Goal: Information Seeking & Learning: Learn about a topic

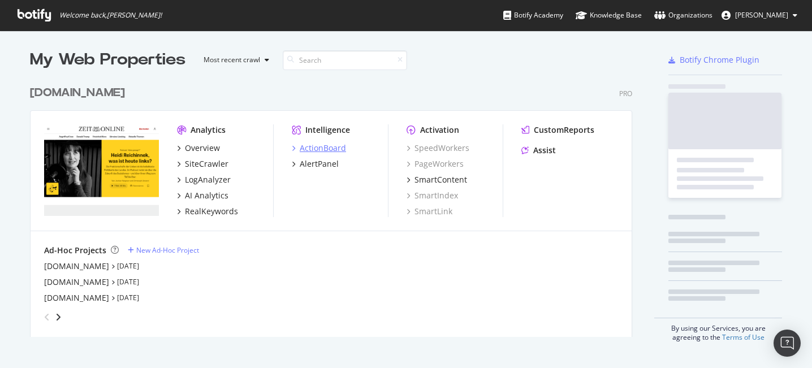
scroll to position [266, 612]
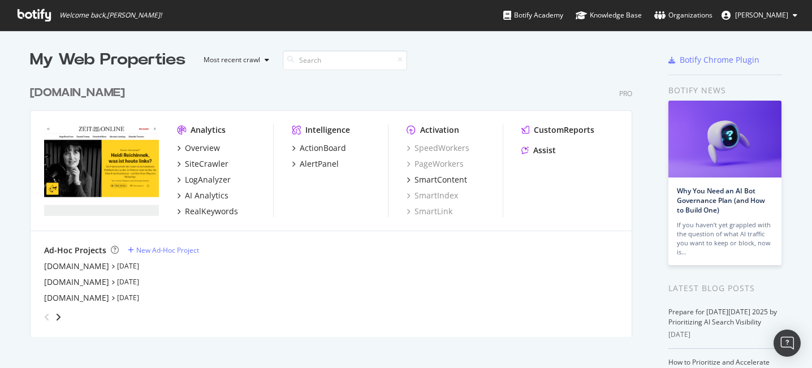
click at [292, 223] on div "Analytics Overview SiteCrawler LogAnalyzer AI Analytics RealKeywords Intelligen…" at bounding box center [331, 171] width 601 height 121
click at [127, 269] on link "Sep 1st 25" at bounding box center [128, 266] width 22 height 10
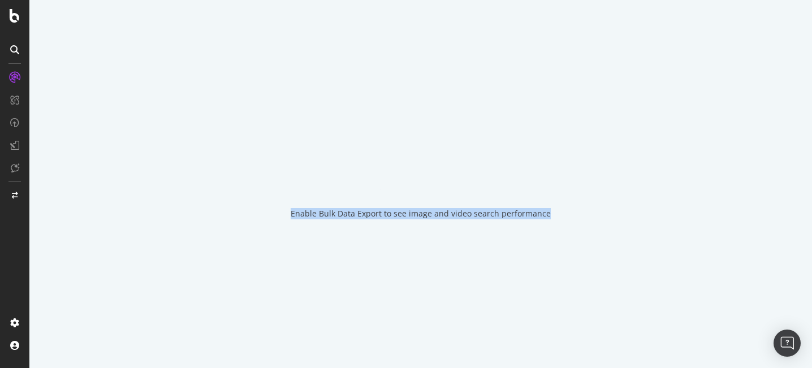
click at [127, 269] on div "Enable Bulk Data Export to see image and video search performance" at bounding box center [420, 184] width 783 height 368
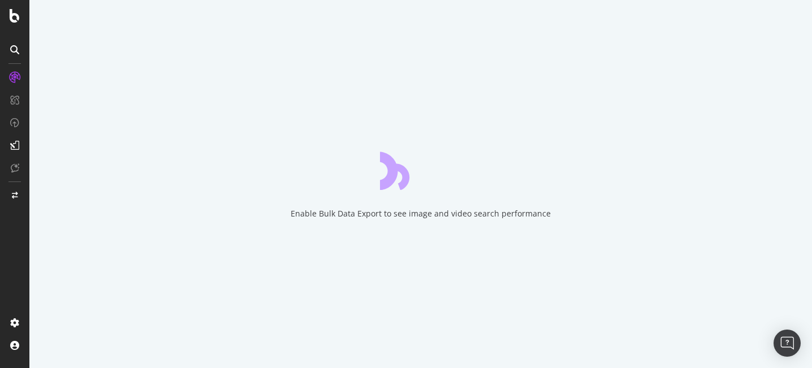
click at [377, 242] on div "Enable Bulk Data Export to see image and video search performance" at bounding box center [420, 184] width 783 height 368
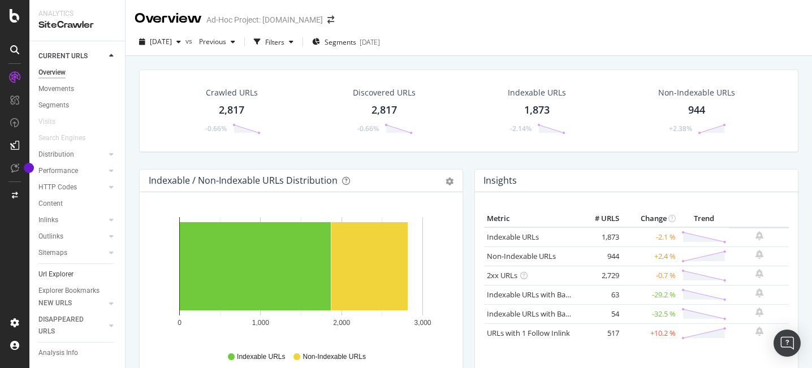
click at [63, 275] on div "Url Explorer" at bounding box center [55, 275] width 35 height 12
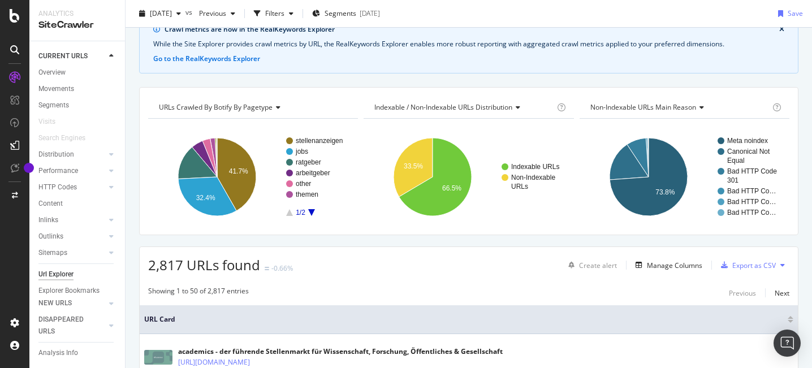
scroll to position [195, 0]
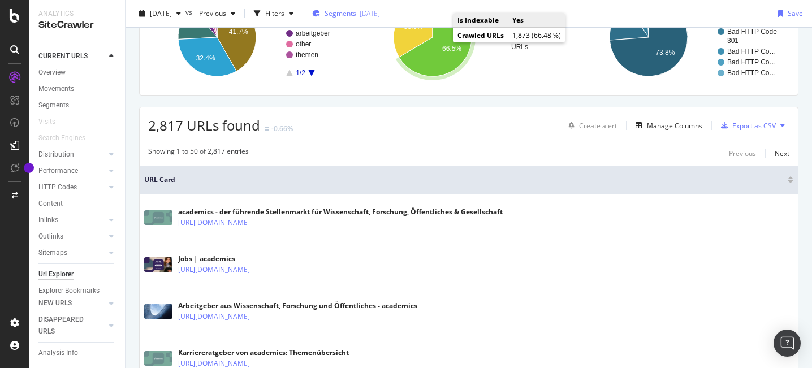
click at [380, 12] on div "2025-10-06" at bounding box center [370, 13] width 20 height 10
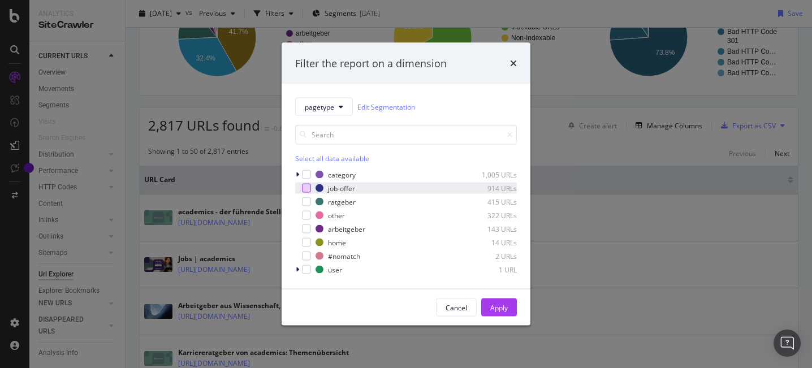
click at [303, 188] on div "modal" at bounding box center [306, 188] width 9 height 9
click at [509, 312] on button "Apply" at bounding box center [499, 308] width 36 height 18
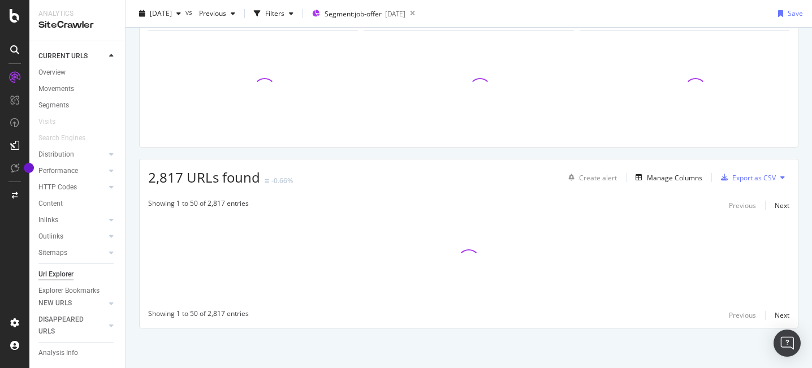
scroll to position [143, 0]
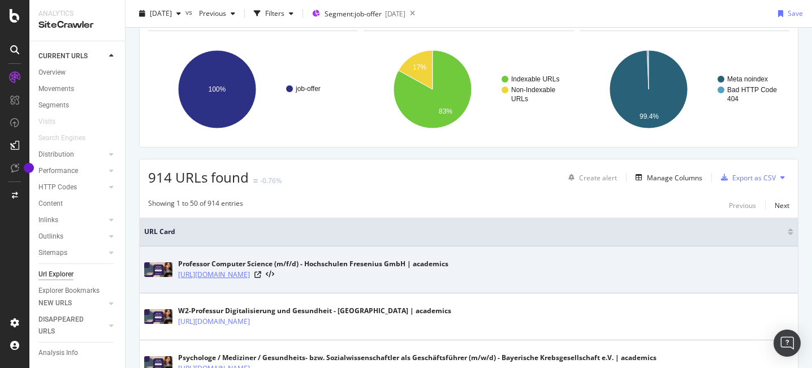
click at [250, 277] on link "https://www.academics.de/jobs/professor-computer-science-m-f-d-hochschulen-fres…" at bounding box center [214, 274] width 72 height 11
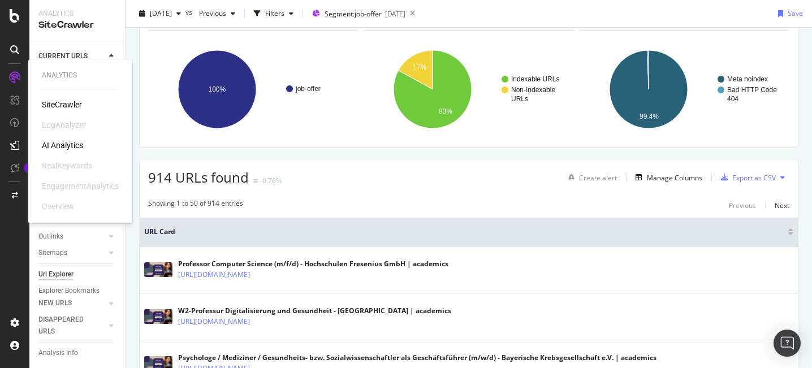
click at [47, 105] on div "SiteCrawler" at bounding box center [62, 104] width 40 height 11
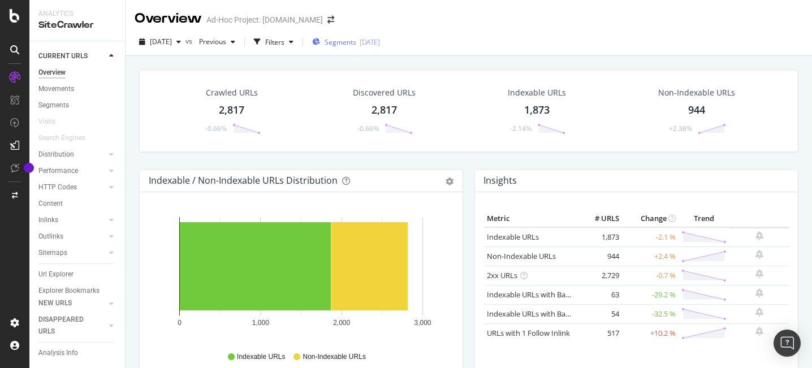
click at [380, 42] on div "2025-10-06" at bounding box center [370, 42] width 20 height 10
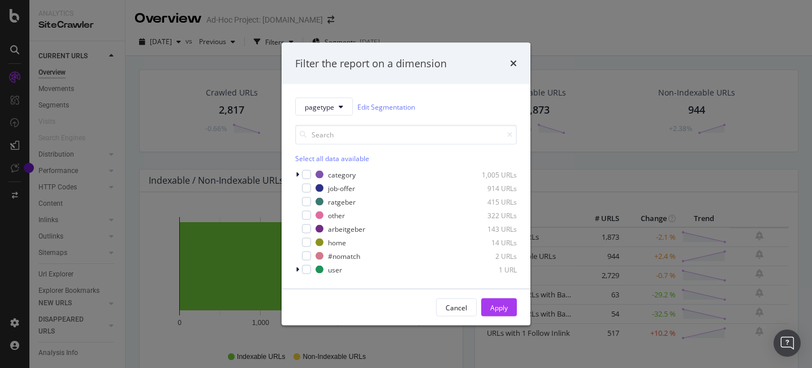
click at [54, 35] on div "Filter the report on a dimension pagetype Edit Segmentation Select all data ava…" at bounding box center [406, 184] width 812 height 368
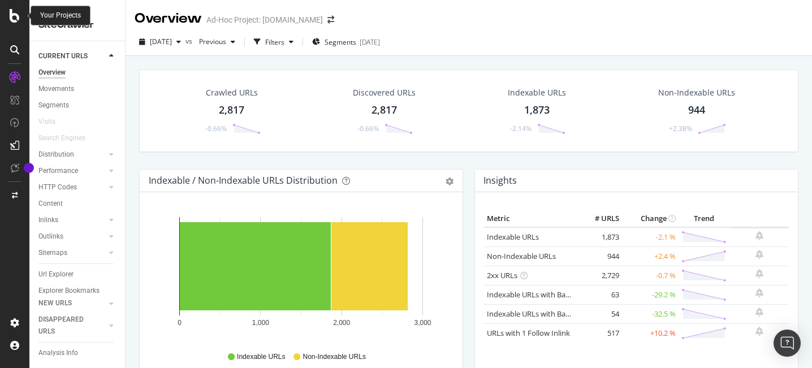
click at [16, 19] on icon at bounding box center [15, 16] width 10 height 14
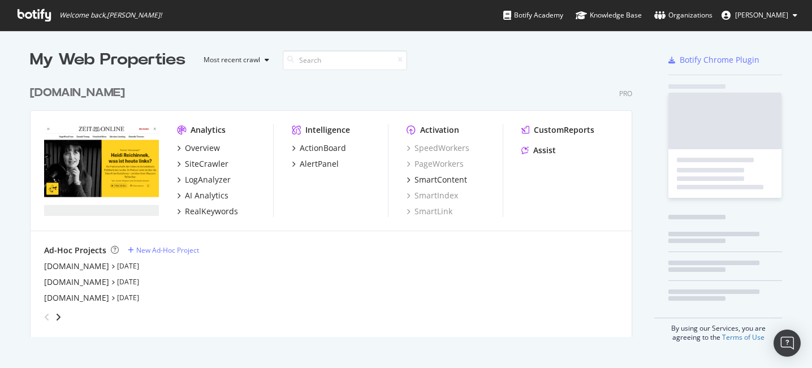
scroll to position [368, 812]
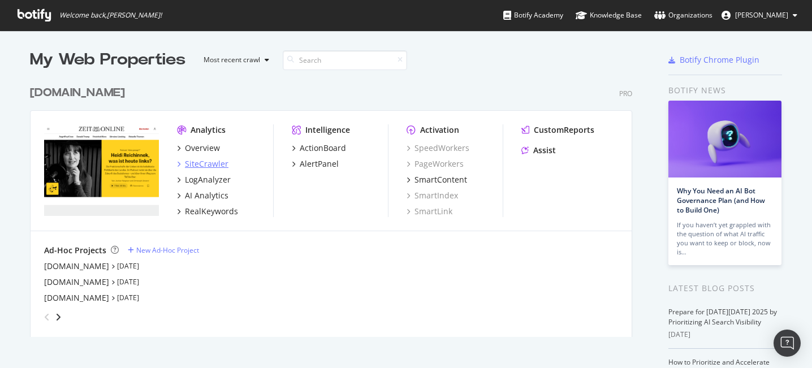
click at [206, 164] on div "SiteCrawler" at bounding box center [207, 163] width 44 height 11
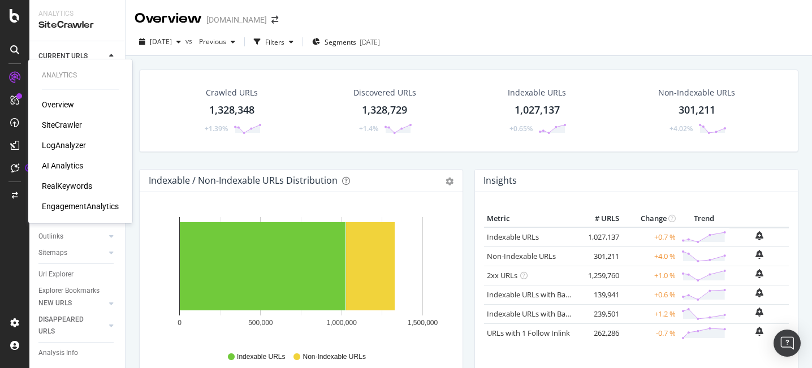
click at [68, 130] on div "SiteCrawler" at bounding box center [62, 124] width 40 height 11
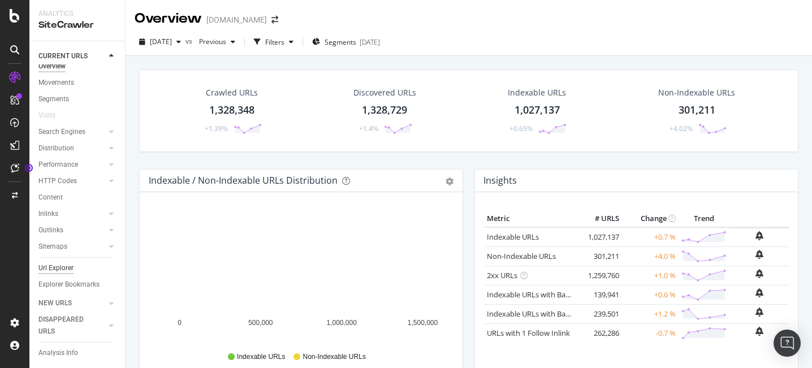
scroll to position [11, 0]
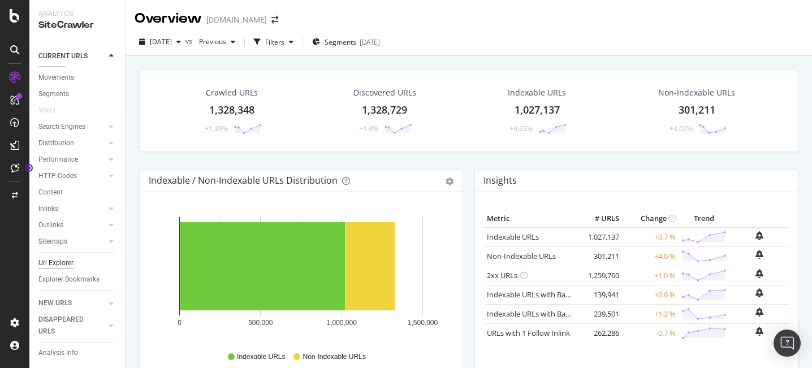
click at [66, 264] on div "Url Explorer" at bounding box center [55, 263] width 35 height 12
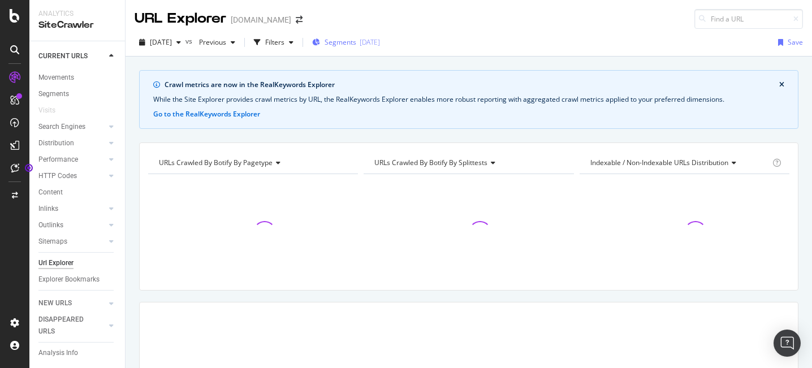
click at [379, 41] on div "[DATE]" at bounding box center [370, 42] width 20 height 10
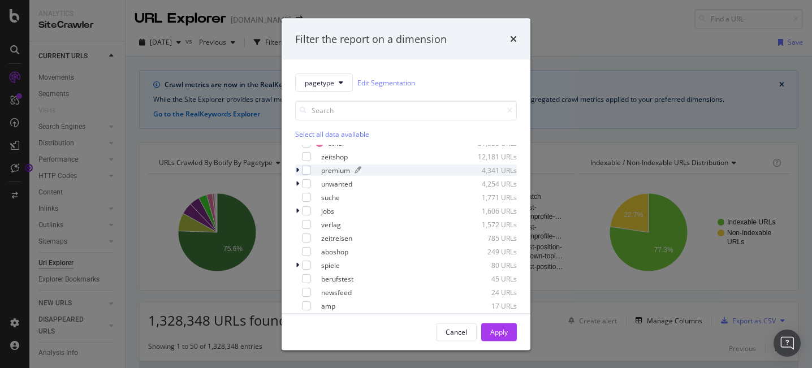
scroll to position [77, 0]
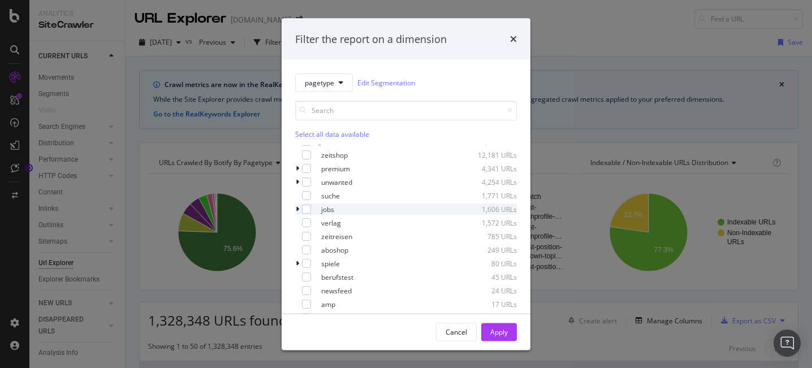
click at [297, 208] on icon "modal" at bounding box center [297, 209] width 3 height 7
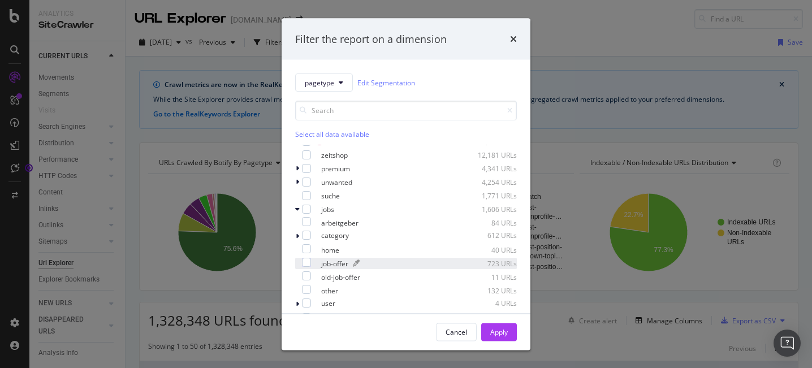
click at [347, 264] on div "job-offer" at bounding box center [334, 264] width 27 height 10
click at [503, 336] on div "Apply" at bounding box center [499, 332] width 18 height 10
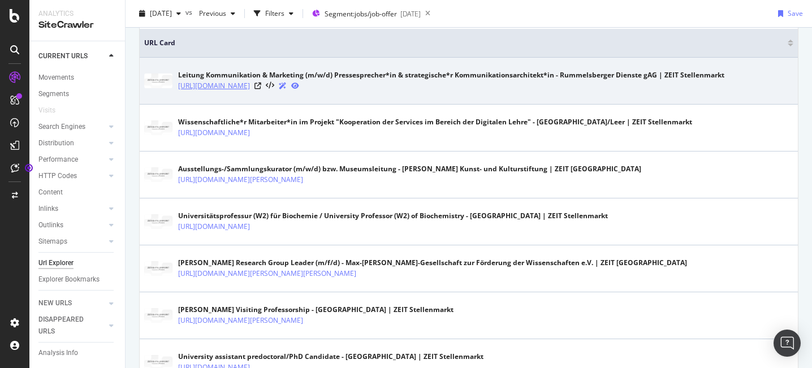
scroll to position [124, 0]
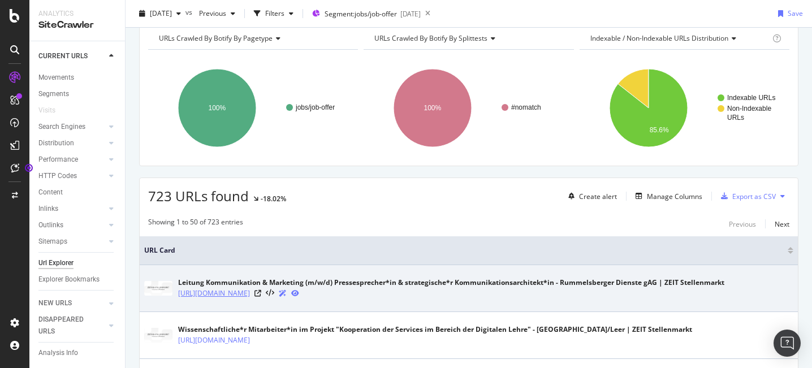
click at [250, 299] on link "[URL][DOMAIN_NAME]" at bounding box center [214, 293] width 72 height 11
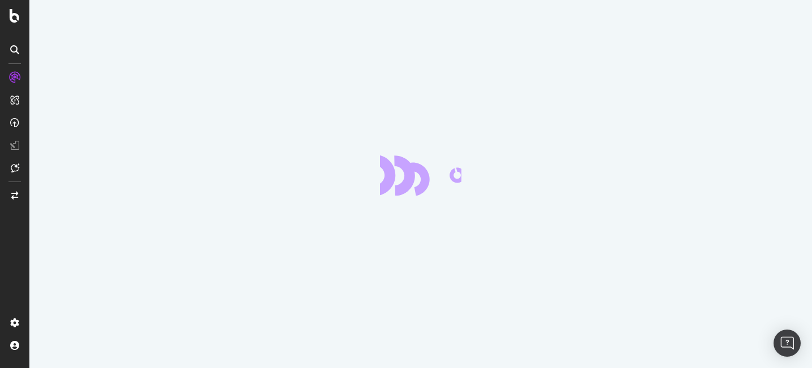
click at [514, 140] on div at bounding box center [420, 184] width 783 height 368
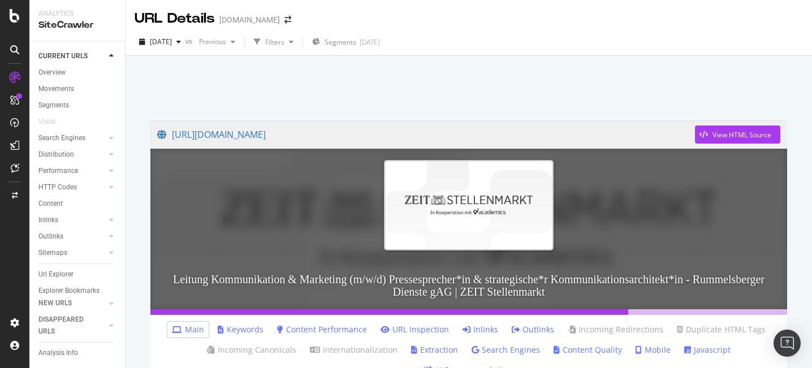
click at [12, 51] on icon at bounding box center [14, 49] width 9 height 9
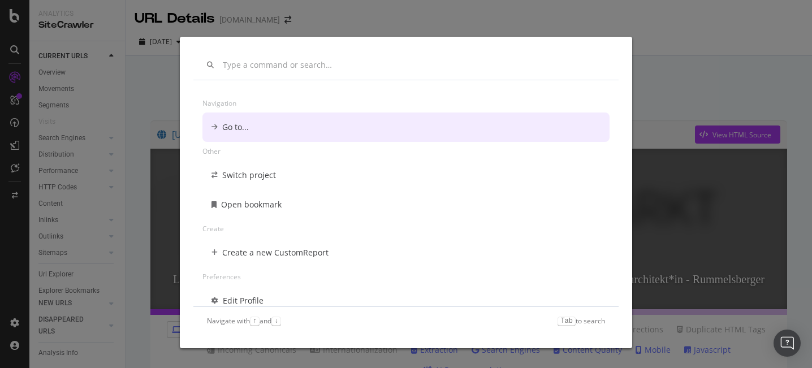
click at [20, 29] on div "Navigation Go to... Other Switch project Open bookmark Create Create a new Cust…" at bounding box center [406, 184] width 812 height 368
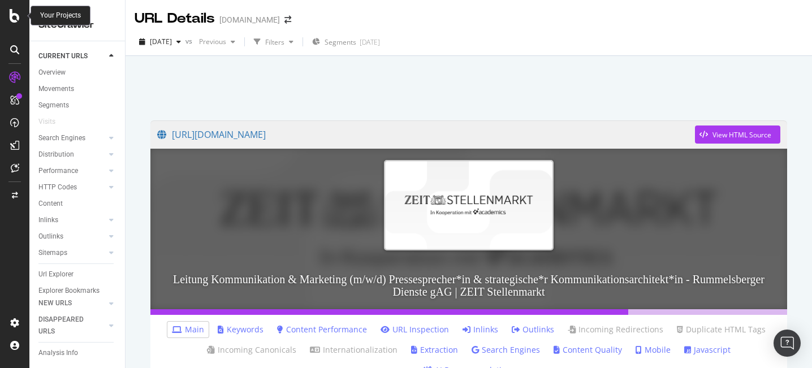
click at [19, 18] on icon at bounding box center [15, 16] width 10 height 14
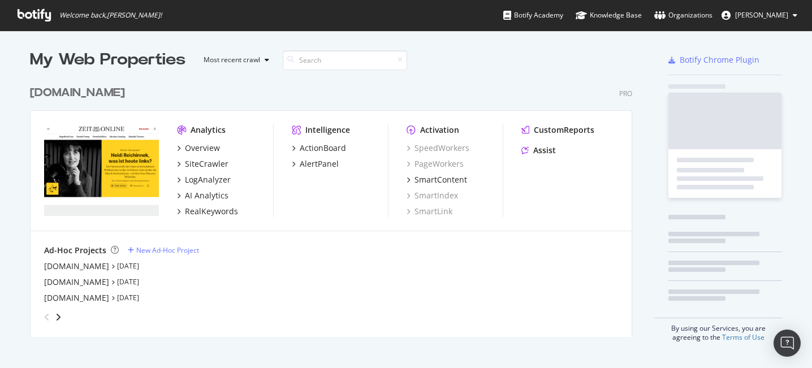
scroll to position [368, 812]
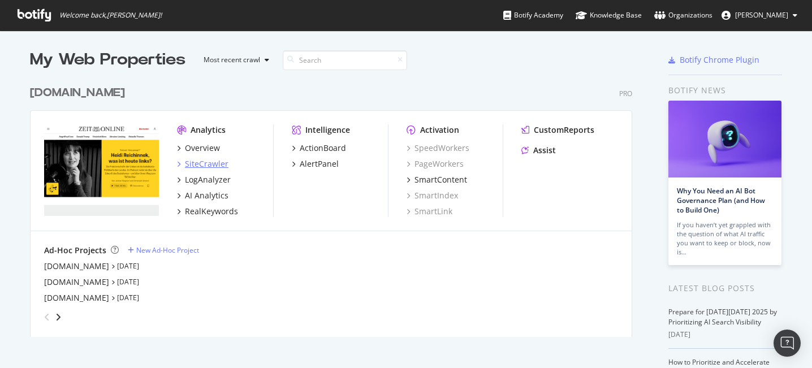
click at [206, 164] on div "SiteCrawler" at bounding box center [207, 163] width 44 height 11
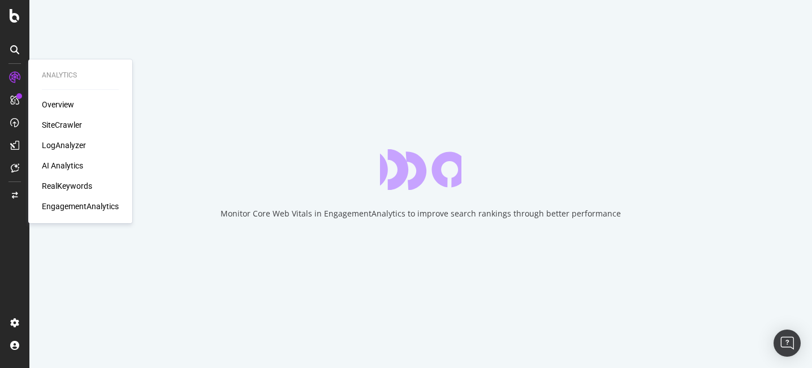
click at [61, 126] on div "SiteCrawler" at bounding box center [62, 124] width 40 height 11
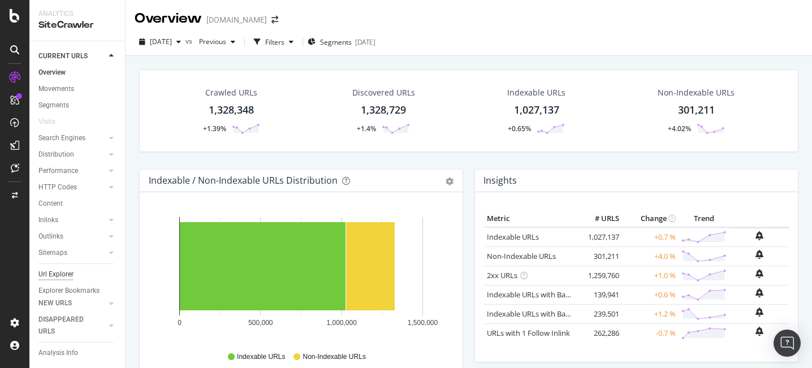
click at [68, 279] on div "Url Explorer" at bounding box center [55, 275] width 35 height 12
click at [68, 277] on div "Url Explorer" at bounding box center [55, 275] width 35 height 12
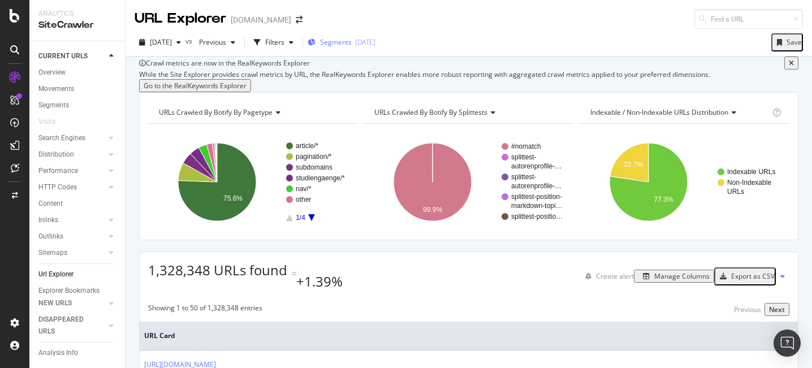
click at [343, 40] on span "Segments" at bounding box center [336, 42] width 32 height 10
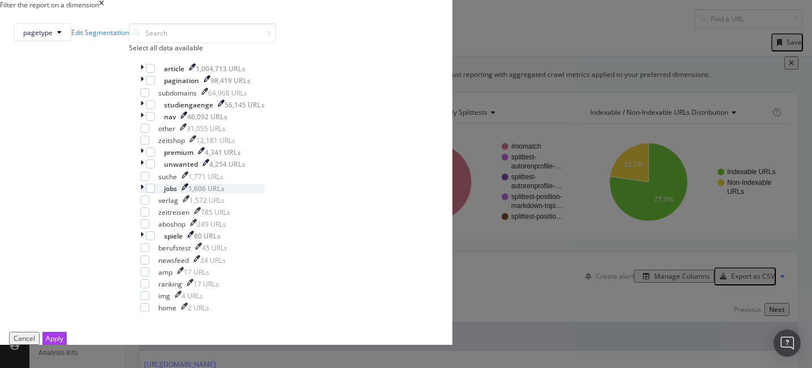
click at [144, 193] on icon "modal" at bounding box center [141, 189] width 3 height 10
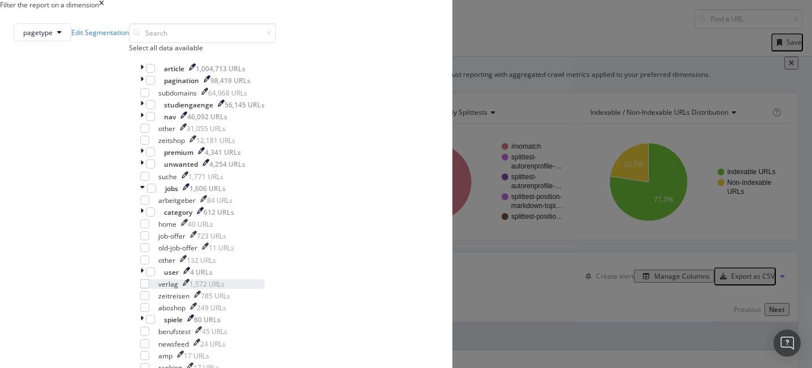
scroll to position [134, 0]
click at [186, 231] on div "job-offer" at bounding box center [171, 236] width 27 height 10
click at [144, 208] on icon "modal" at bounding box center [141, 213] width 3 height 10
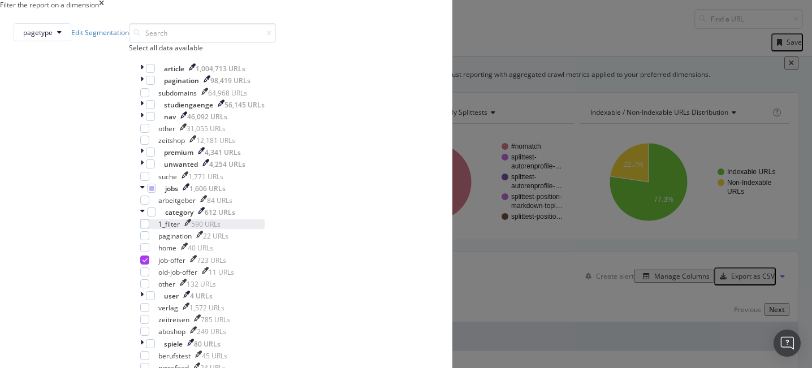
click at [180, 220] on div "1_filter" at bounding box center [168, 225] width 21 height 10
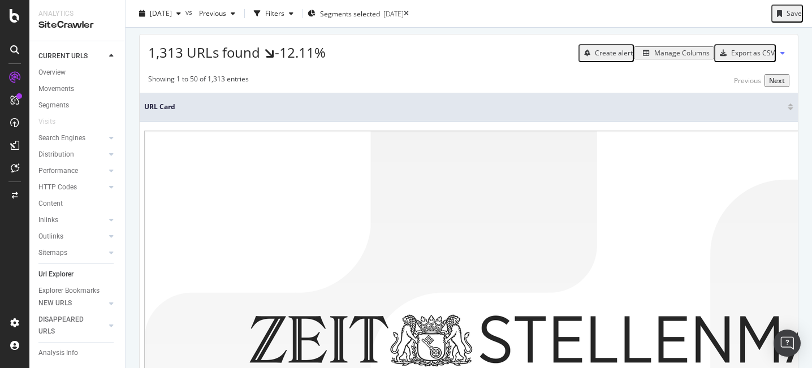
scroll to position [223, 0]
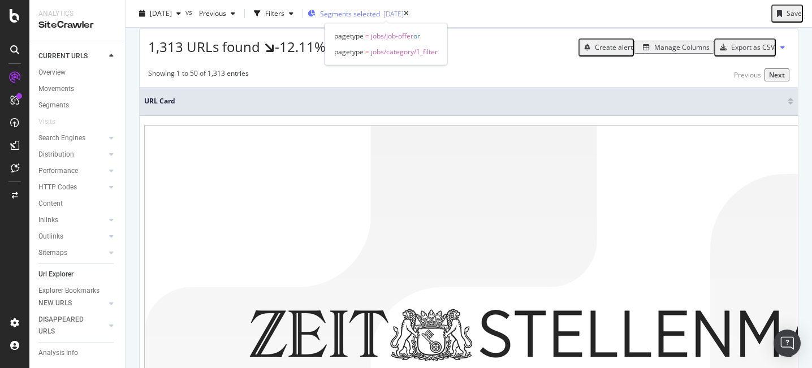
click at [380, 11] on span "Segments selected" at bounding box center [350, 14] width 60 height 10
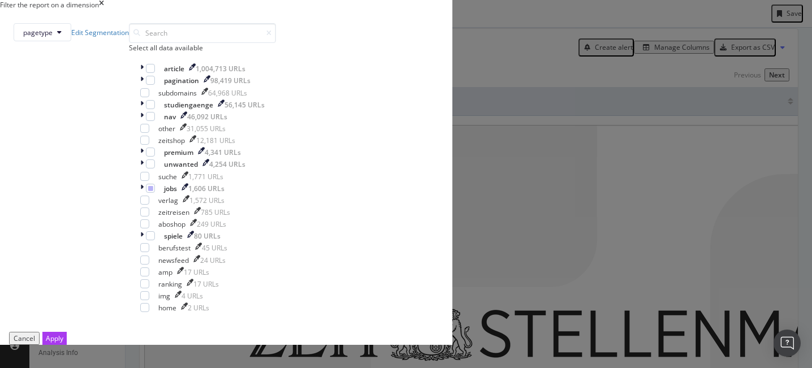
click at [619, 225] on div "Filter the report on a dimension pagetype Edit Segmentation Select all data ava…" at bounding box center [406, 184] width 812 height 368
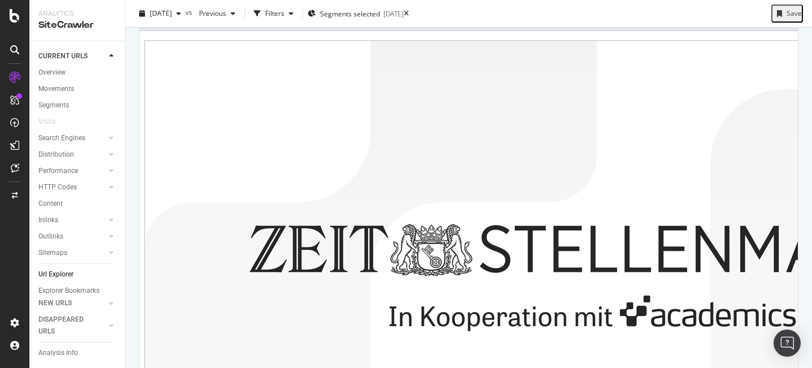
scroll to position [0, 0]
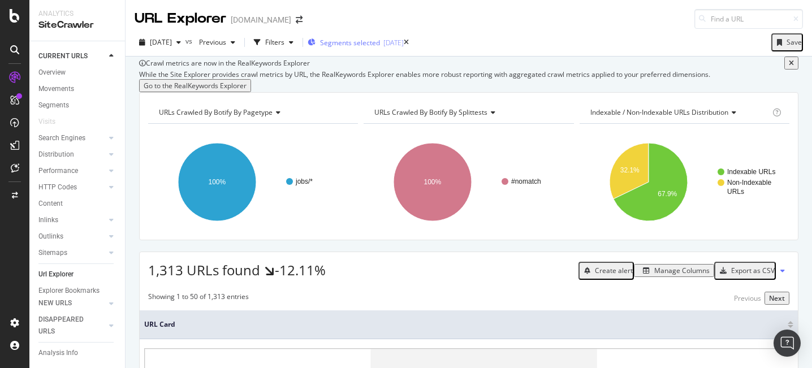
click at [399, 49] on div "Segments selected [DATE]" at bounding box center [356, 42] width 96 height 17
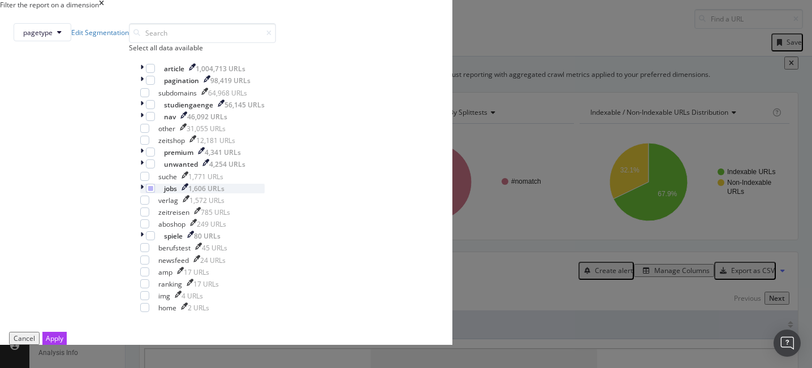
click at [144, 193] on icon "modal" at bounding box center [141, 189] width 3 height 10
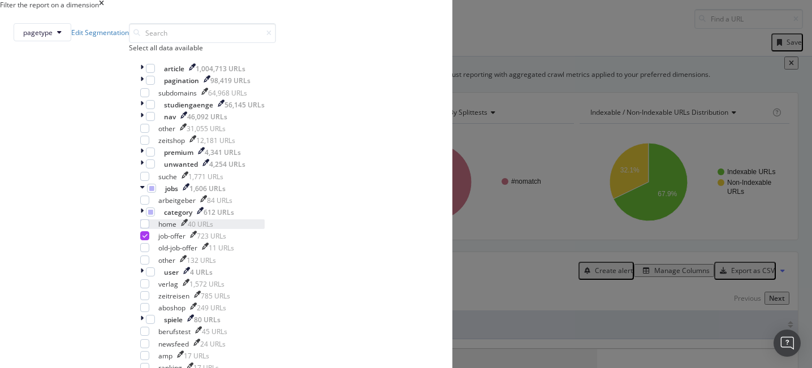
scroll to position [49, 0]
click at [265, 217] on div "category 612 URLs" at bounding box center [202, 213] width 124 height 10
click at [149, 229] on div "modal" at bounding box center [144, 224] width 9 height 9
click at [145, 217] on icon "modal" at bounding box center [142, 213] width 5 height 10
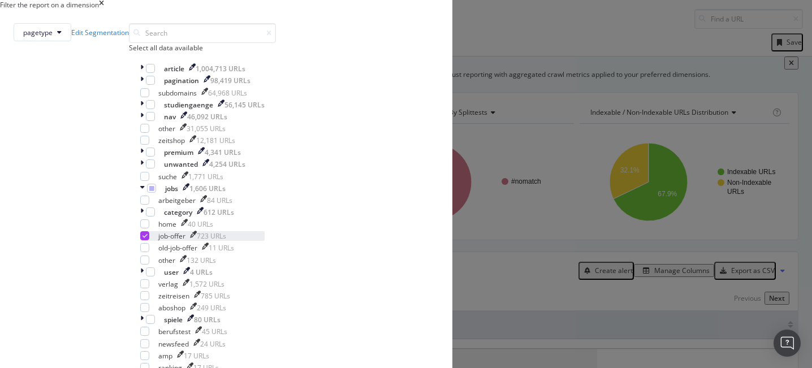
click at [149, 240] on div "modal" at bounding box center [144, 235] width 9 height 9
click at [148, 239] on icon "modal" at bounding box center [145, 236] width 5 height 6
click at [149, 240] on div "modal" at bounding box center [144, 235] width 9 height 9
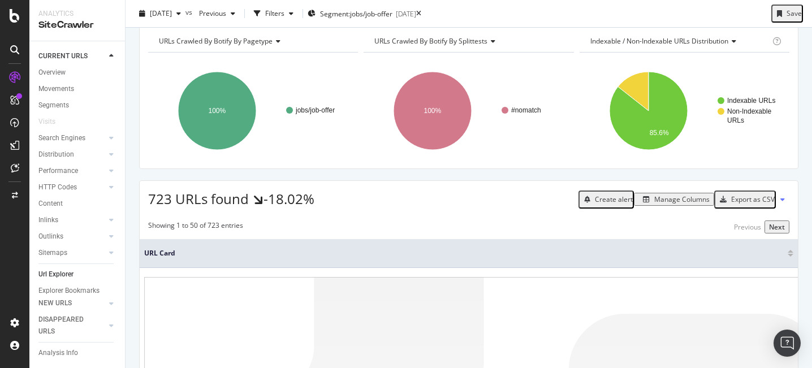
scroll to position [219, 0]
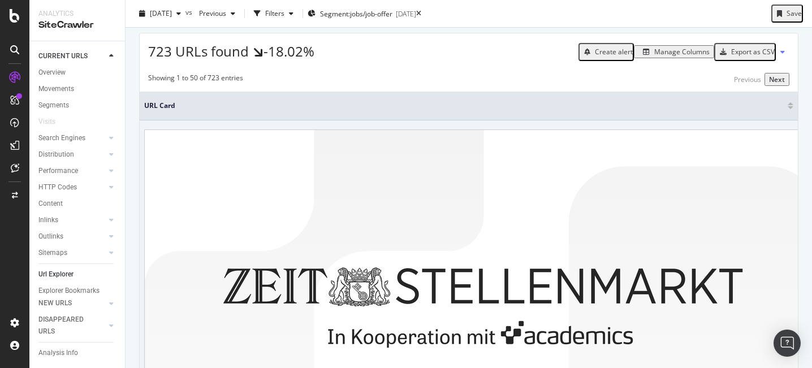
click at [812, 282] on link "[URL][DOMAIN_NAME]" at bounding box center [826, 358] width 6 height 153
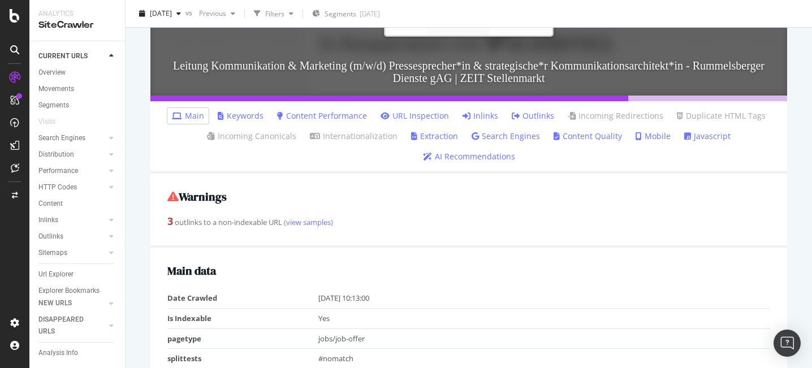
scroll to position [304, 0]
